Goal: Navigation & Orientation: Find specific page/section

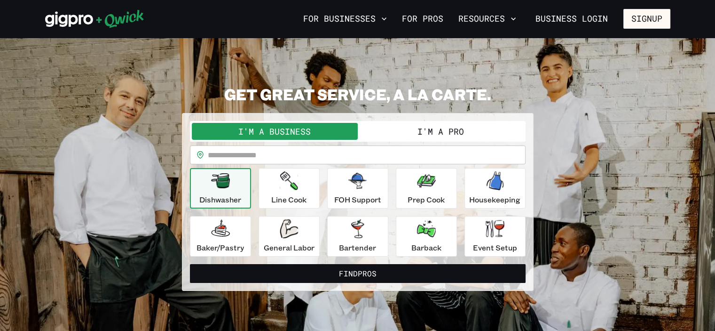
click at [420, 18] on link "For Pros" at bounding box center [422, 19] width 49 height 16
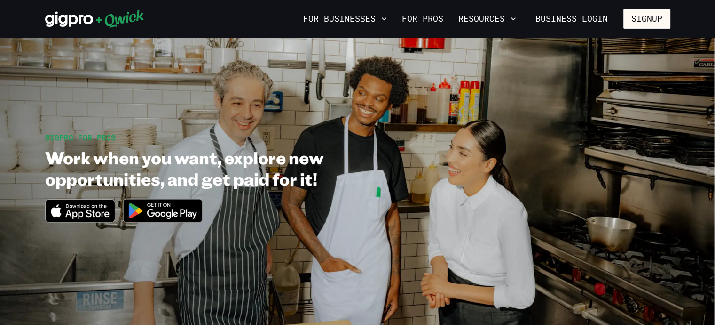
click at [428, 18] on link "For Pros" at bounding box center [422, 19] width 49 height 16
click at [187, 210] on img at bounding box center [162, 210] width 91 height 35
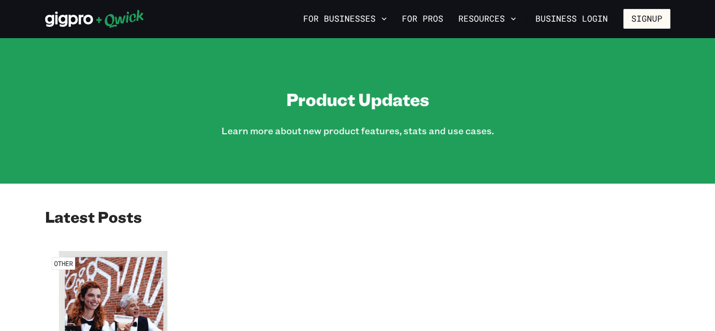
click at [420, 16] on link "For Pros" at bounding box center [422, 19] width 49 height 16
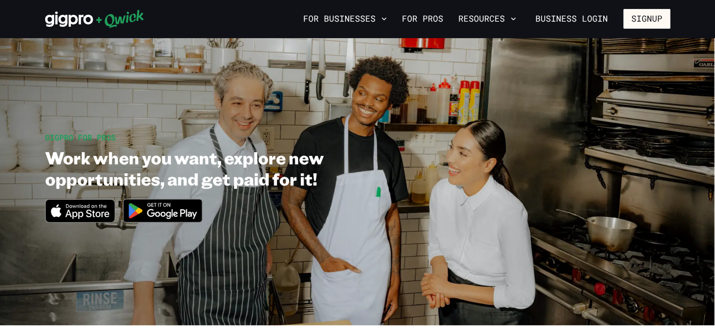
click at [146, 208] on img at bounding box center [162, 210] width 91 height 35
